Goal: Information Seeking & Learning: Learn about a topic

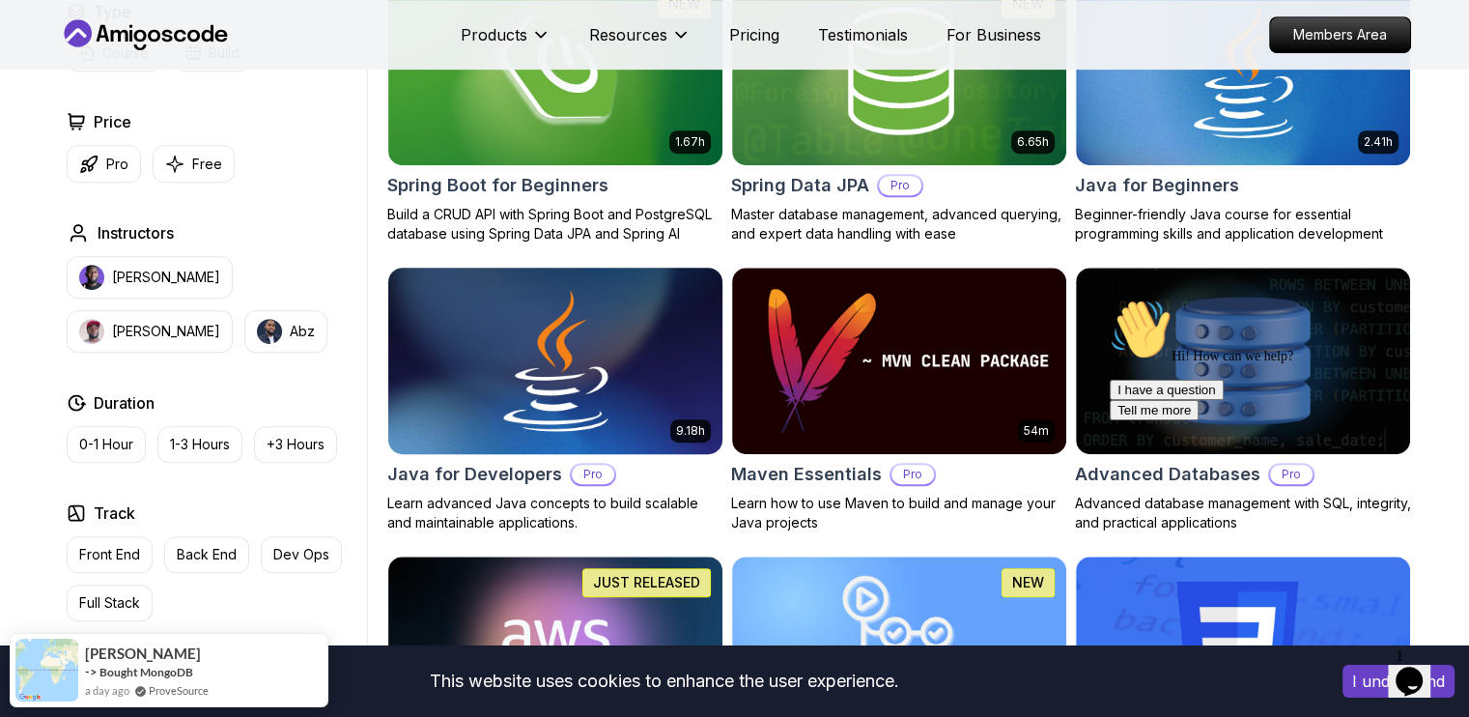
scroll to position [901, 0]
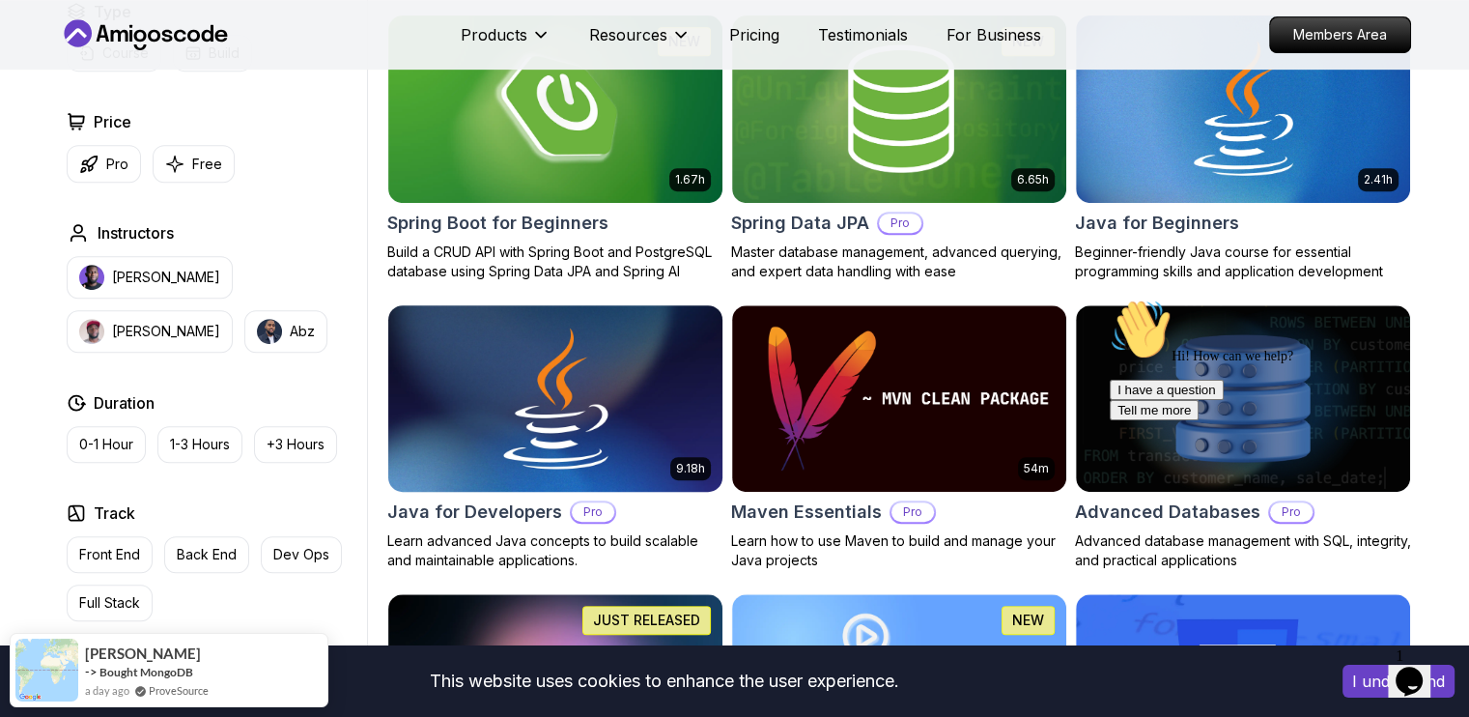
click at [406, 531] on p "Learn advanced Java concepts to build scalable and maintainable applications." at bounding box center [555, 550] width 336 height 39
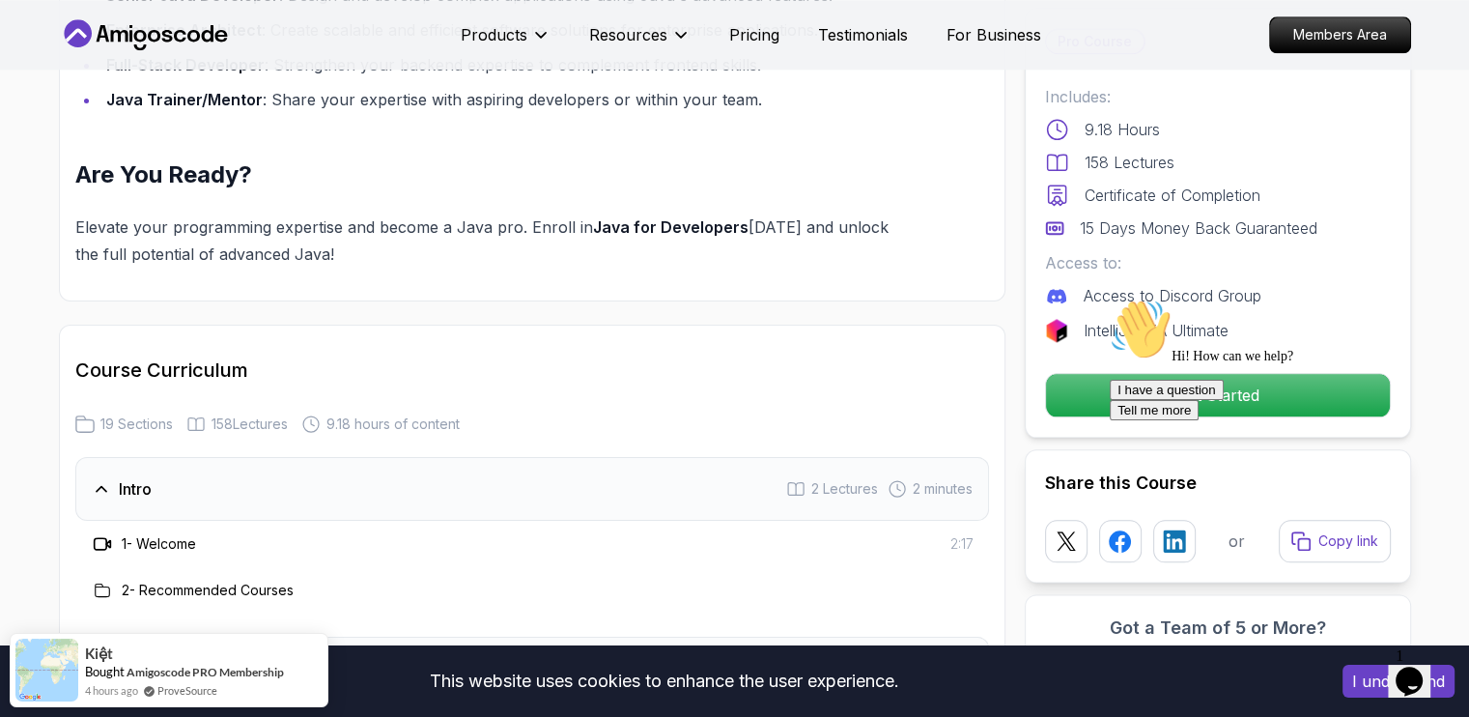
scroll to position [1674, 0]
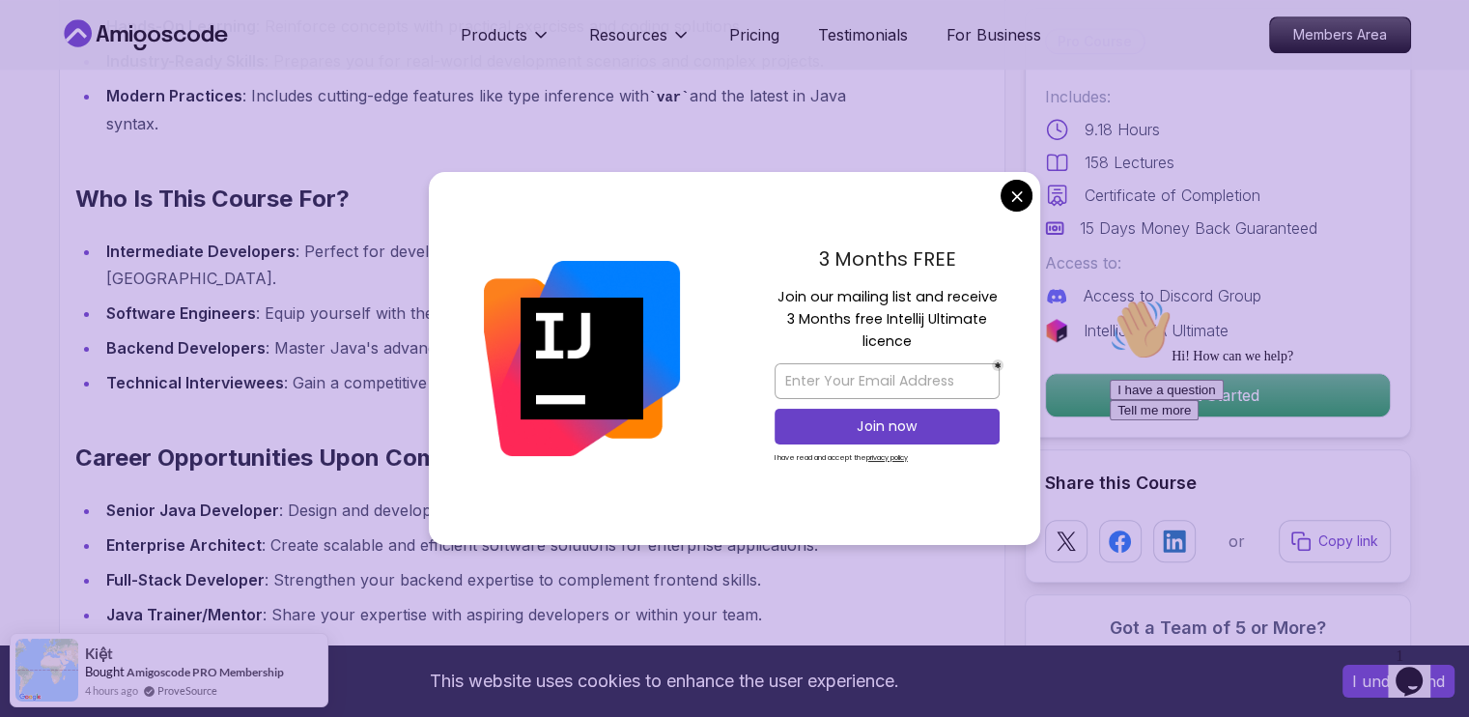
click at [1009, 174] on div "3 Months FREE Join our mailing list and receive 3 Months free Intellij Ultimate…" at bounding box center [887, 358] width 306 height 373
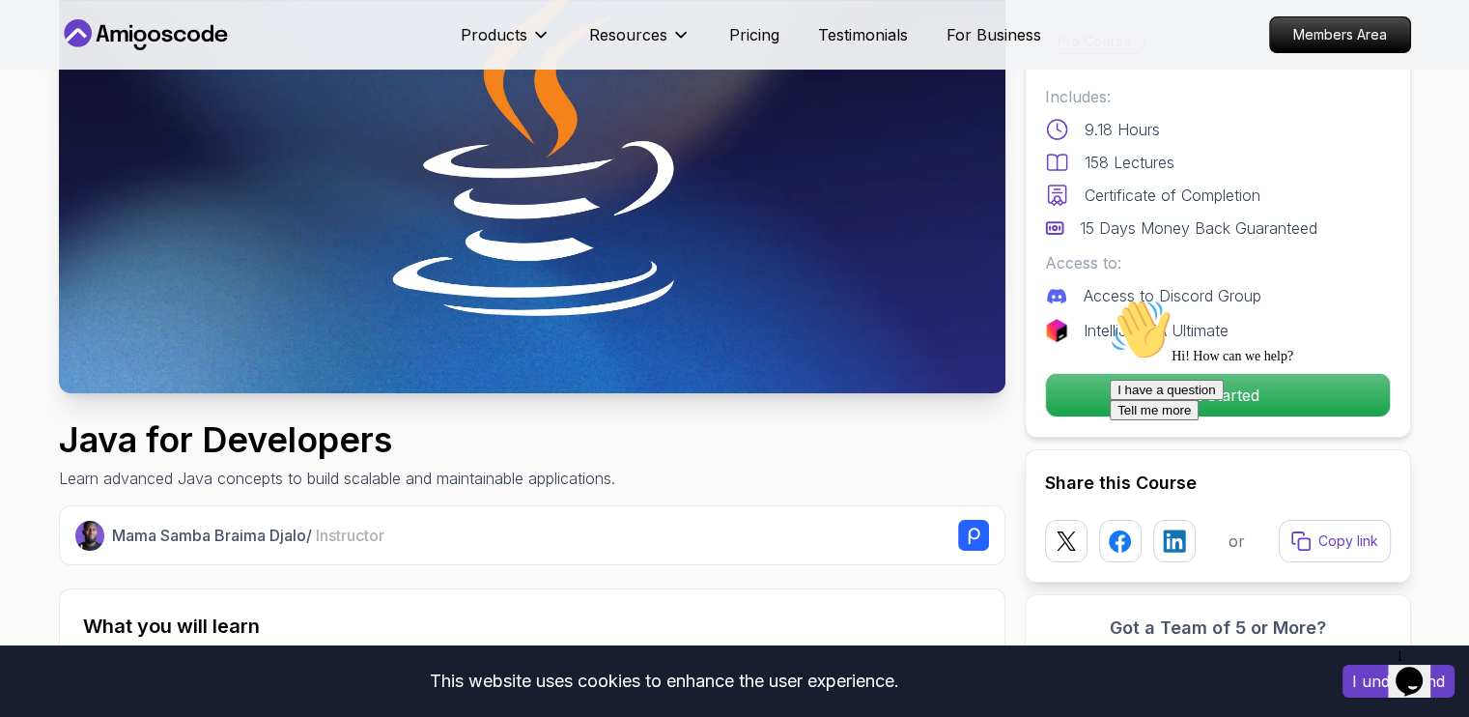
scroll to position [0, 0]
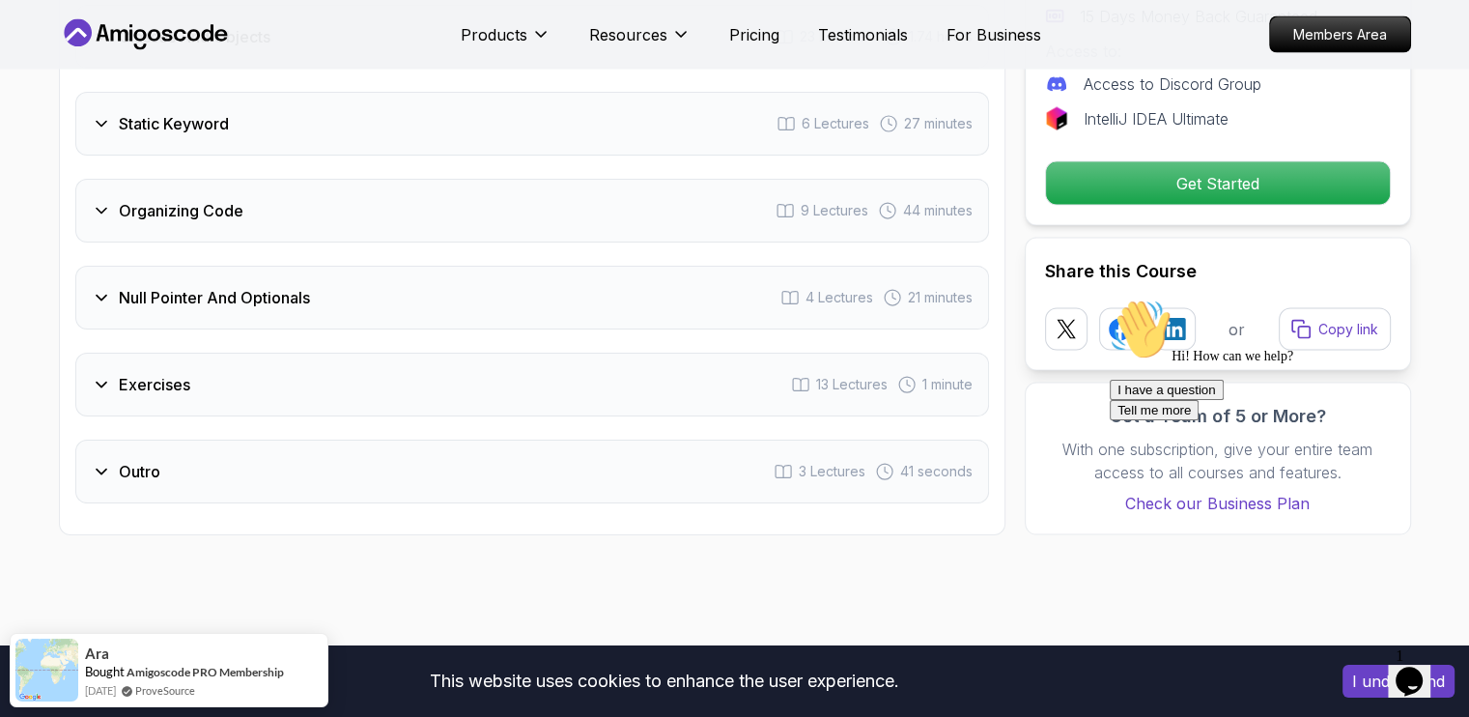
click at [147, 286] on h3 "Null Pointer And Optionals" at bounding box center [214, 297] width 191 height 23
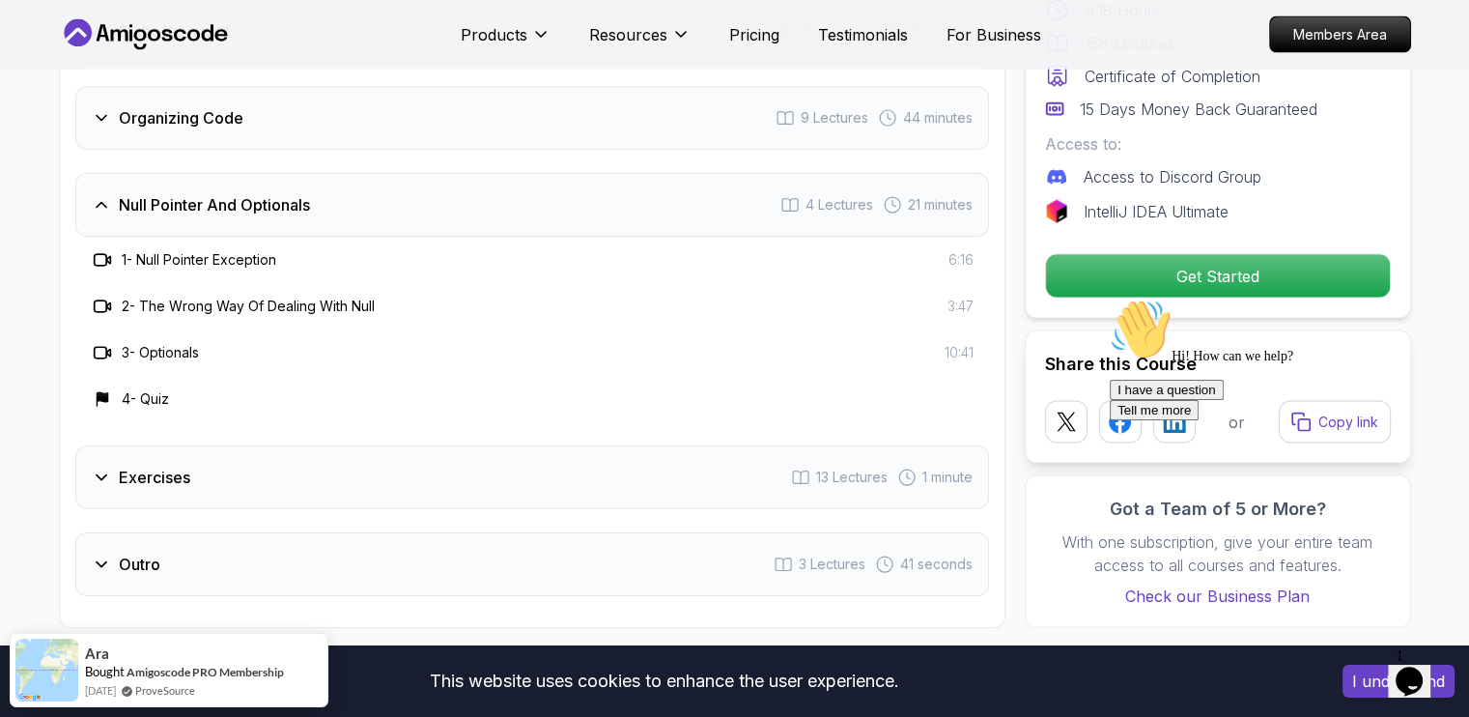
scroll to position [3771, 0]
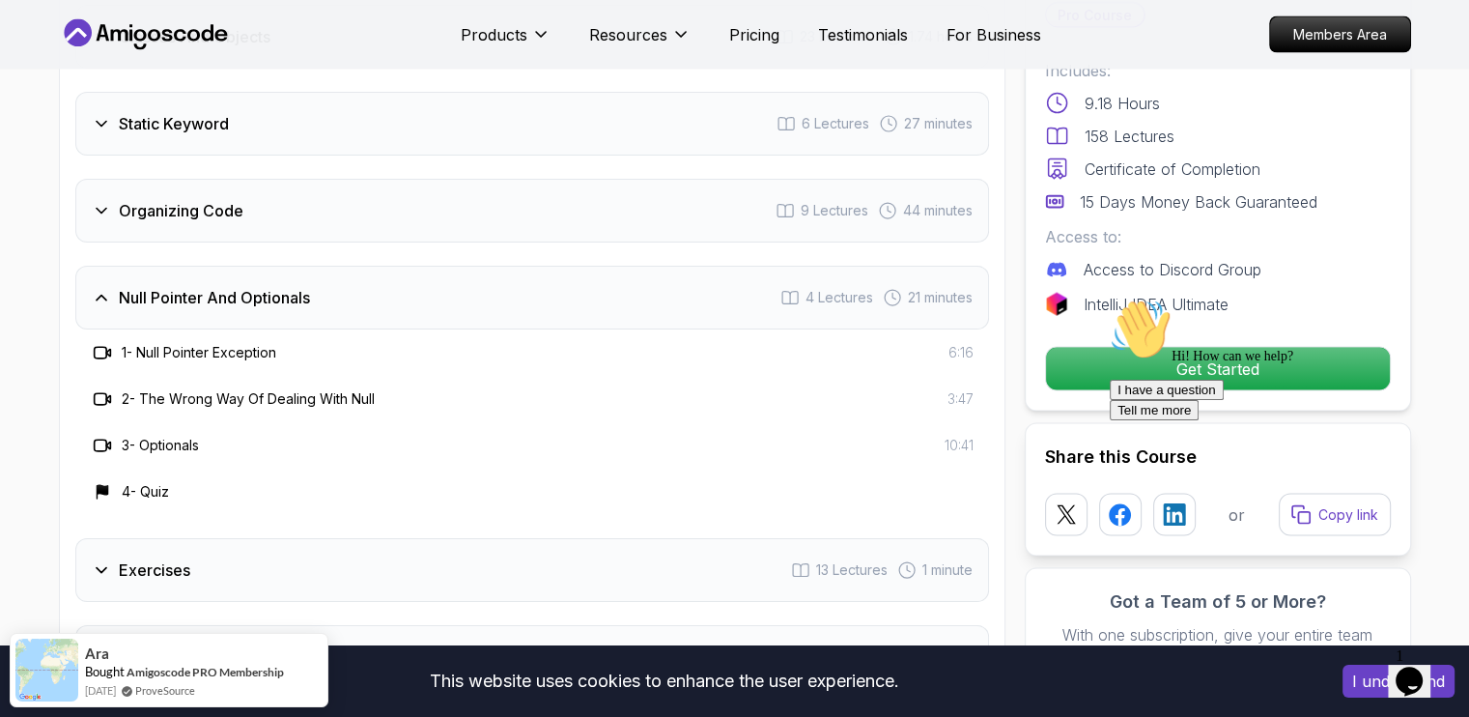
click at [147, 286] on h3 "Null Pointer And Optionals" at bounding box center [214, 297] width 191 height 23
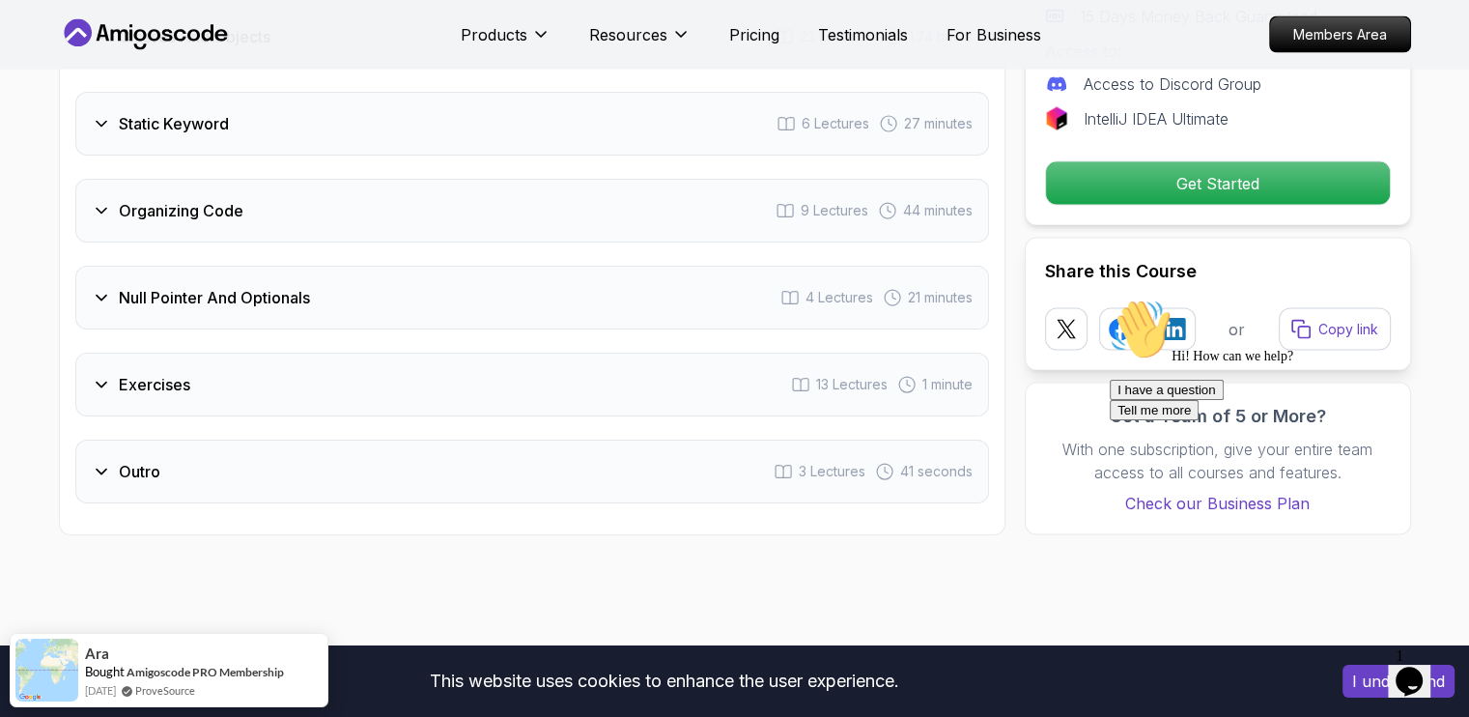
click at [158, 373] on h3 "Exercises" at bounding box center [154, 384] width 71 height 23
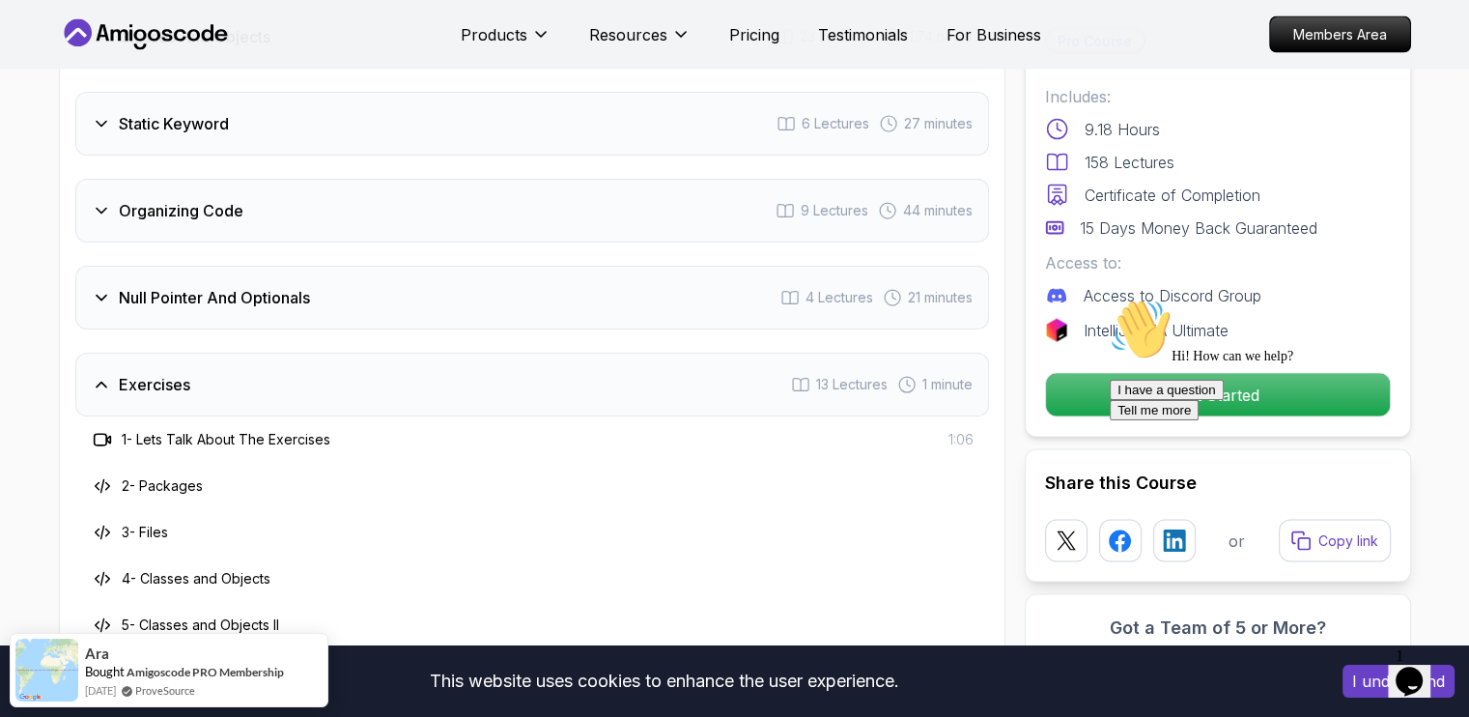
click at [158, 373] on h3 "Exercises" at bounding box center [154, 384] width 71 height 23
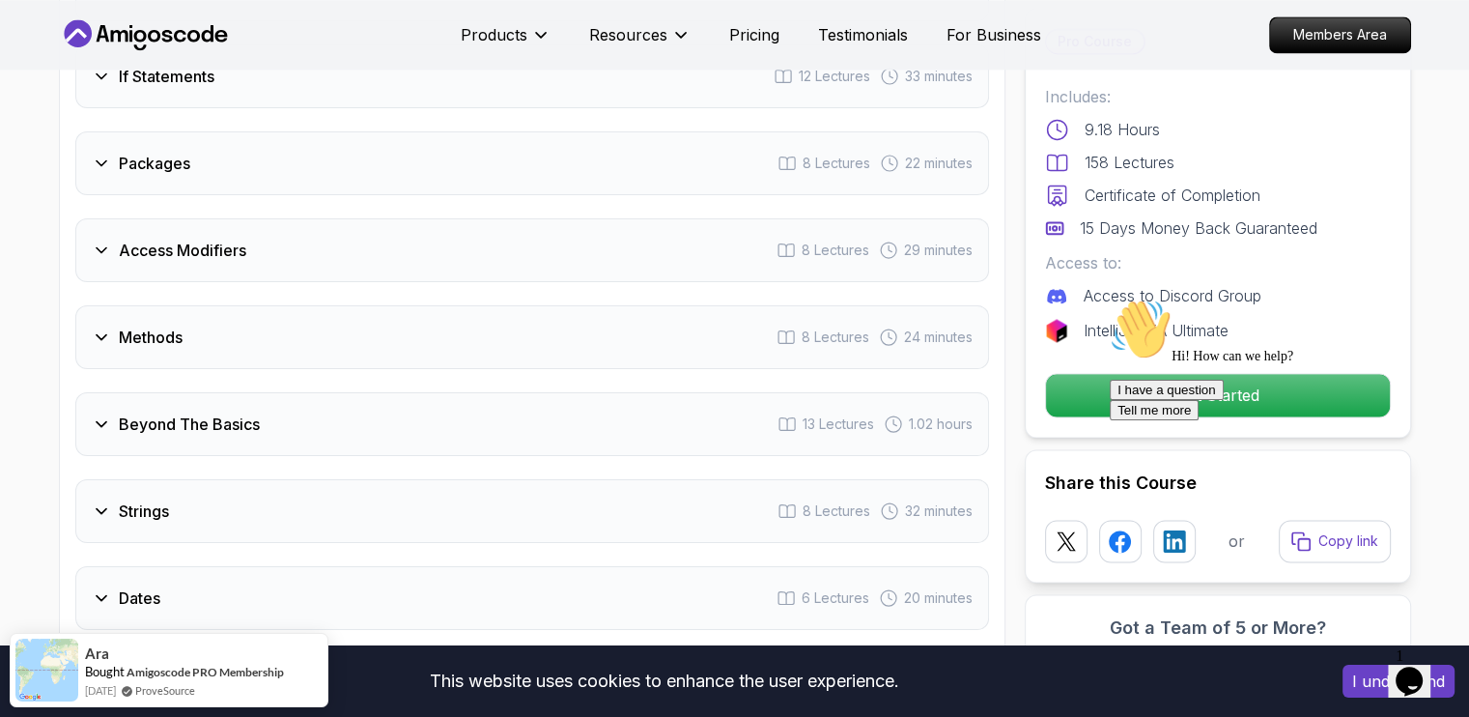
scroll to position [2741, 0]
